Goal: Task Accomplishment & Management: Manage account settings

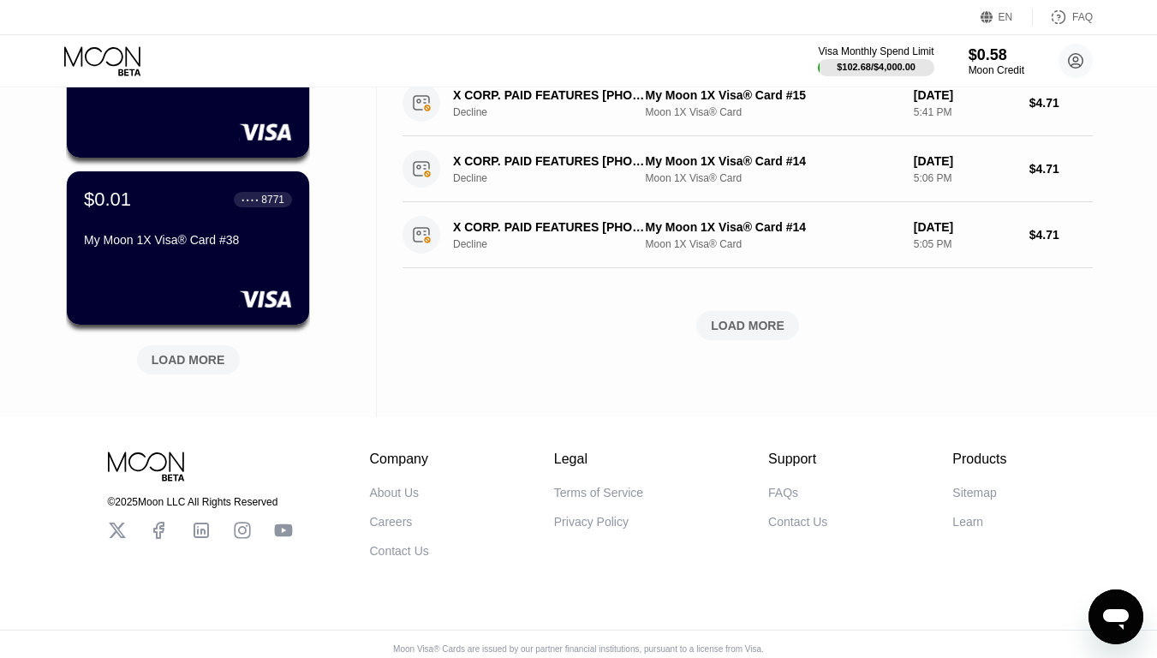
scroll to position [737, 0]
